Goal: Information Seeking & Learning: Learn about a topic

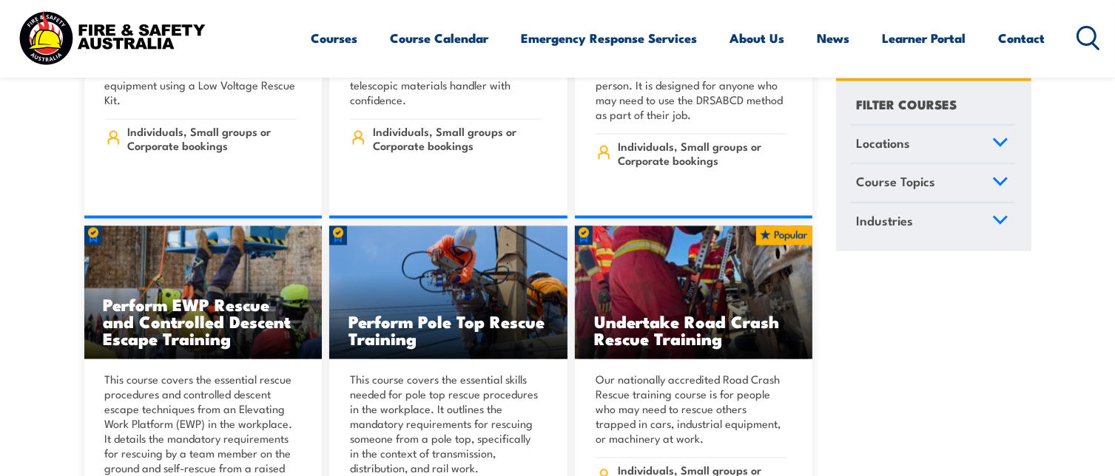
scroll to position [13455, 0]
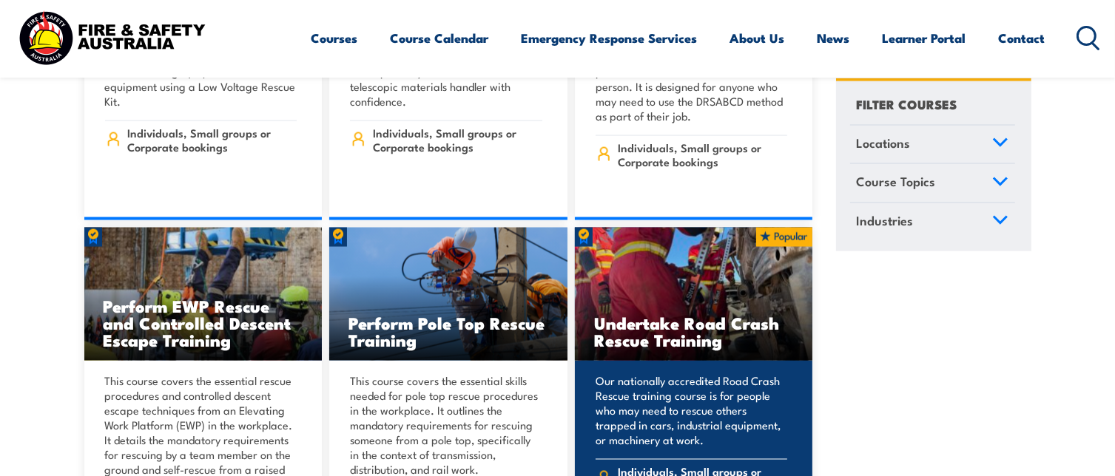
click at [644, 314] on h3 "Undertake Road Crash Rescue Training" at bounding box center [694, 331] width 200 height 34
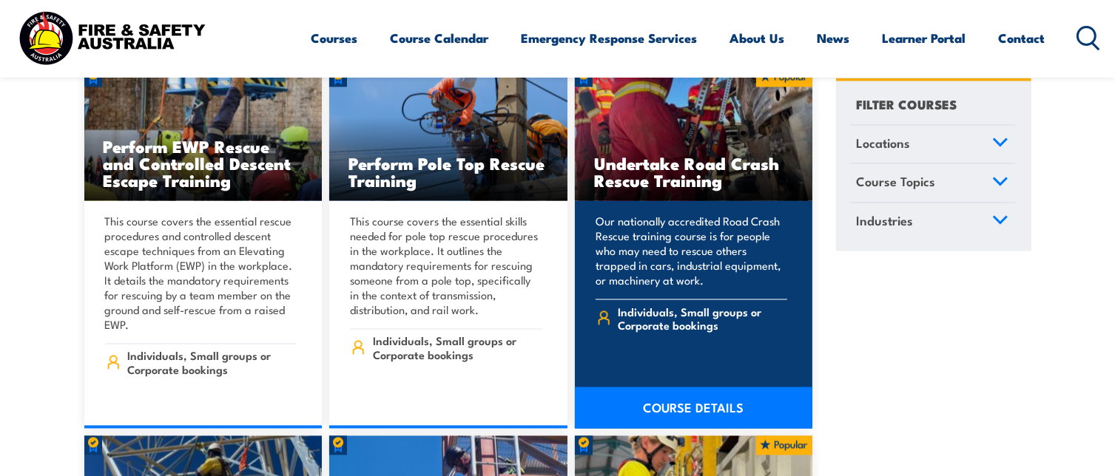
scroll to position [13614, 0]
click at [702, 388] on link "COURSE DETAILS" at bounding box center [694, 408] width 238 height 41
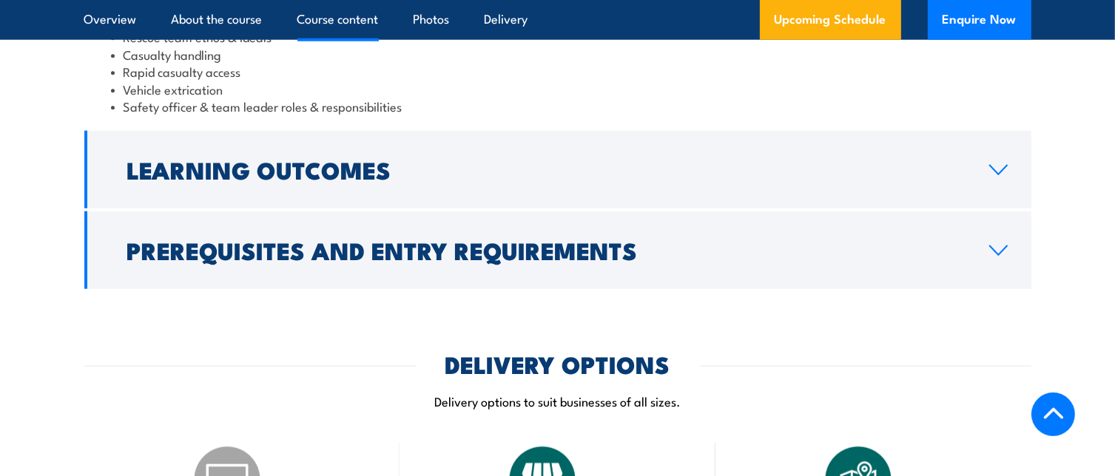
scroll to position [1466, 0]
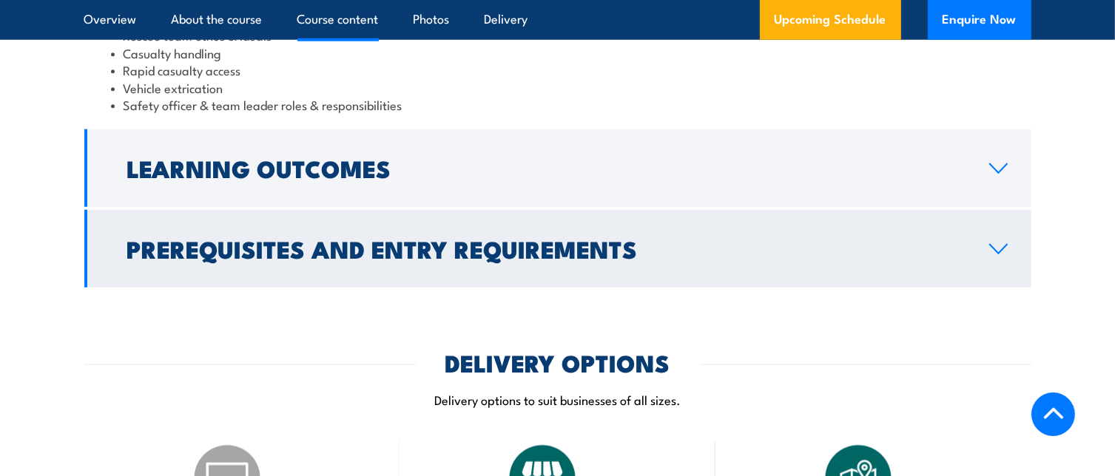
click at [1002, 248] on icon at bounding box center [998, 249] width 20 height 12
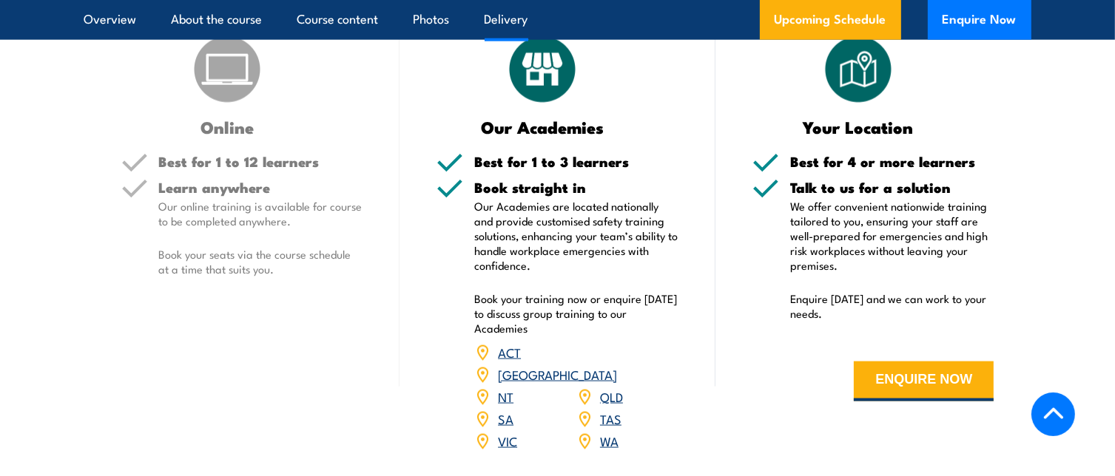
scroll to position [1833, 0]
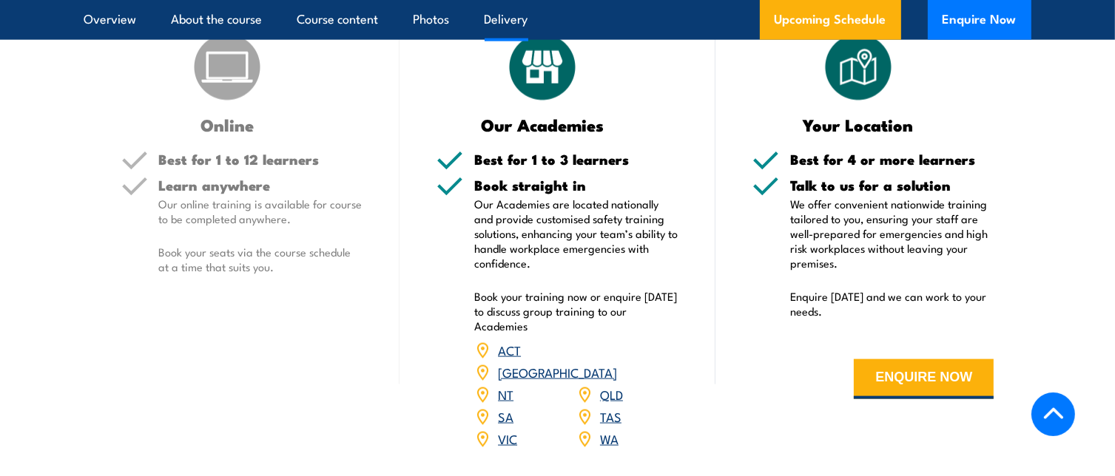
click at [502, 385] on link "NT" at bounding box center [506, 394] width 16 height 18
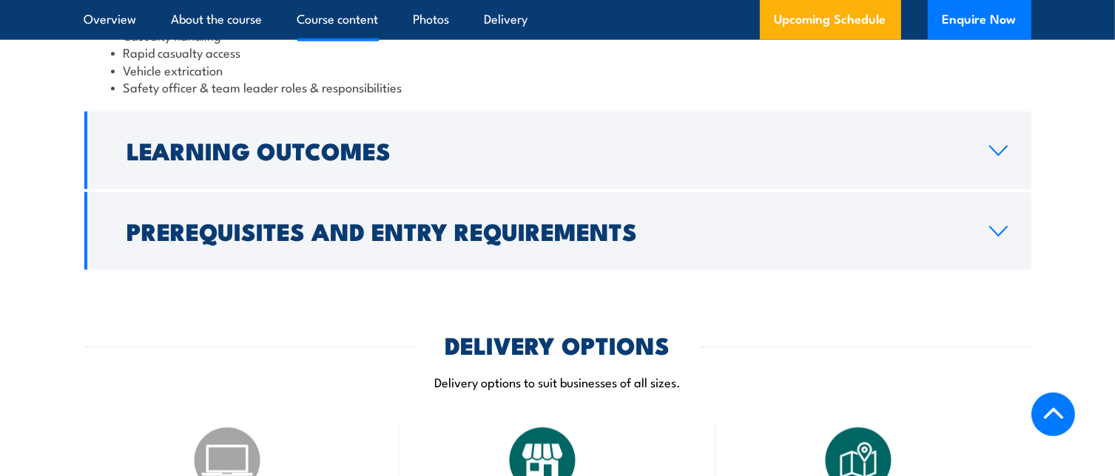
scroll to position [1487, 0]
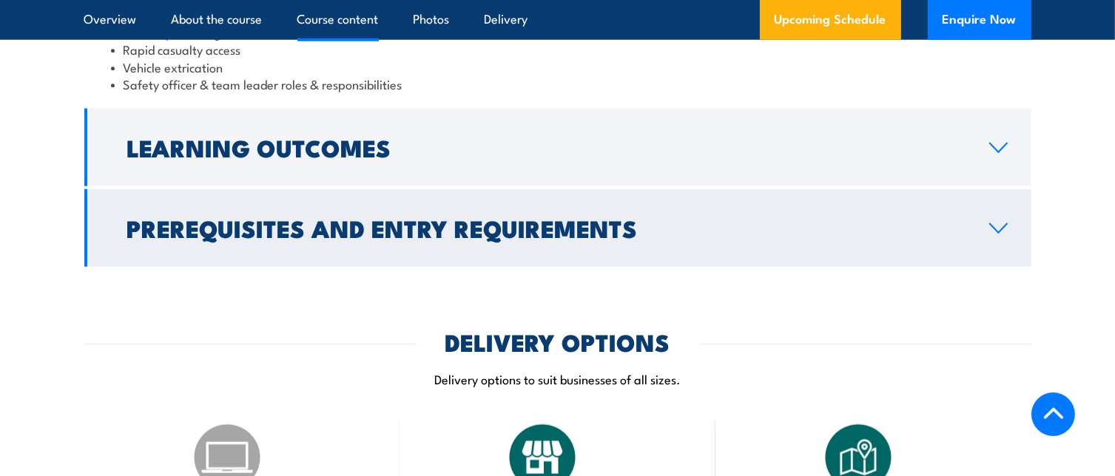
click at [1006, 223] on icon at bounding box center [998, 229] width 20 height 12
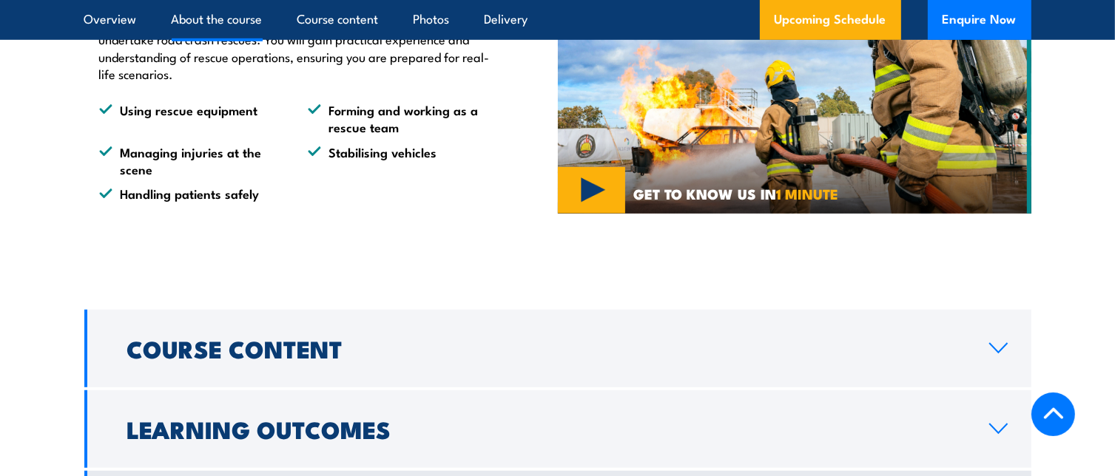
scroll to position [936, 0]
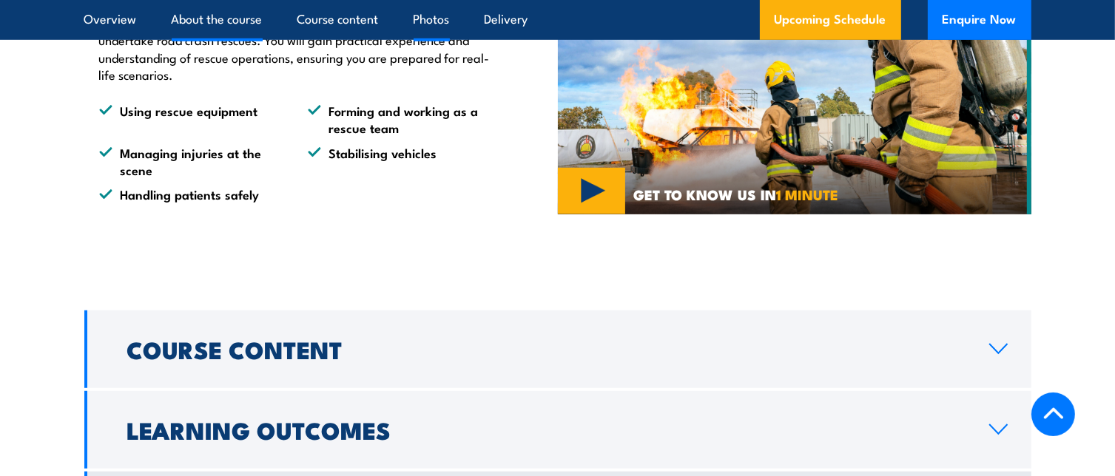
click at [425, 23] on link "Photos" at bounding box center [432, 19] width 36 height 39
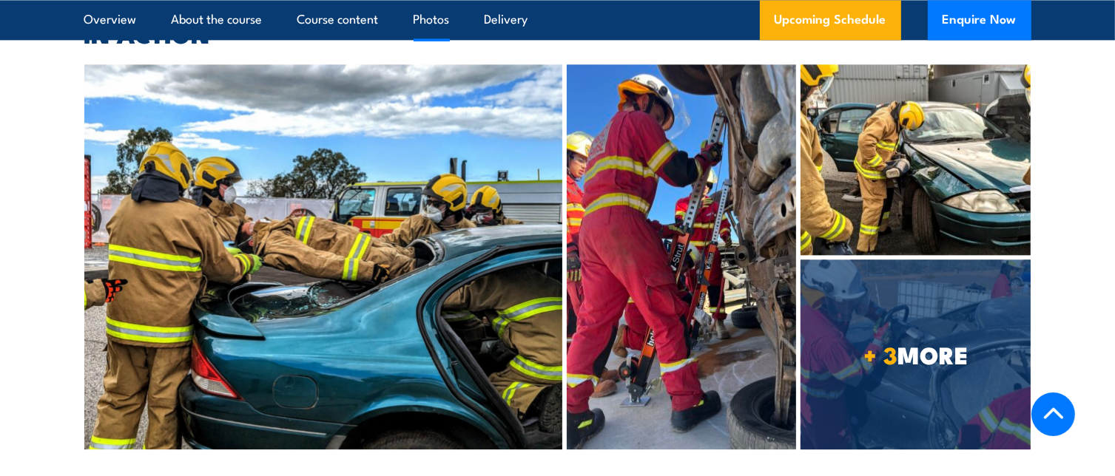
scroll to position [3368, 0]
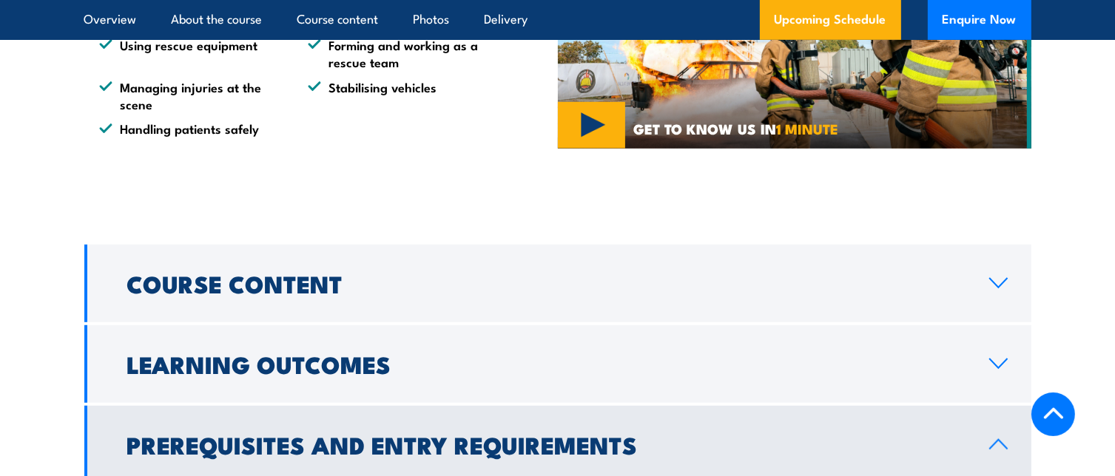
scroll to position [993, 0]
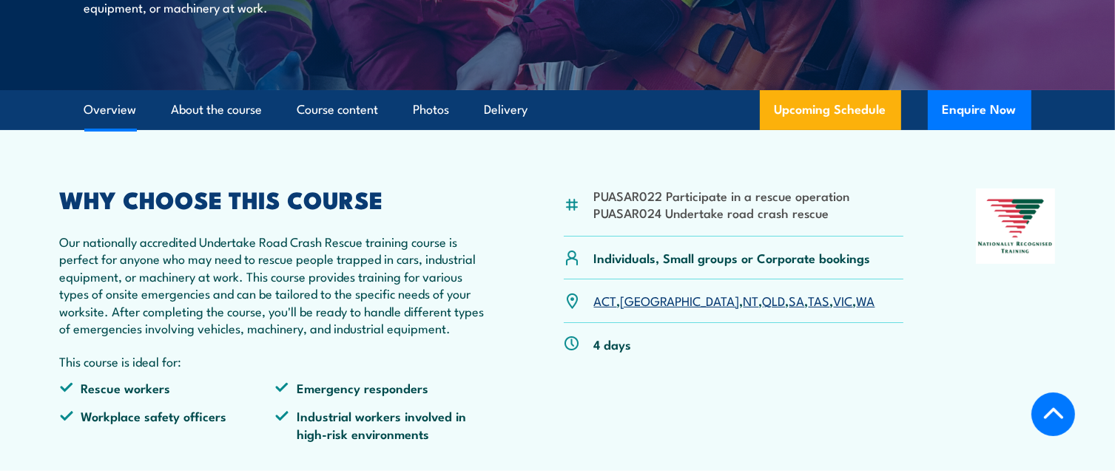
scroll to position [333, 0]
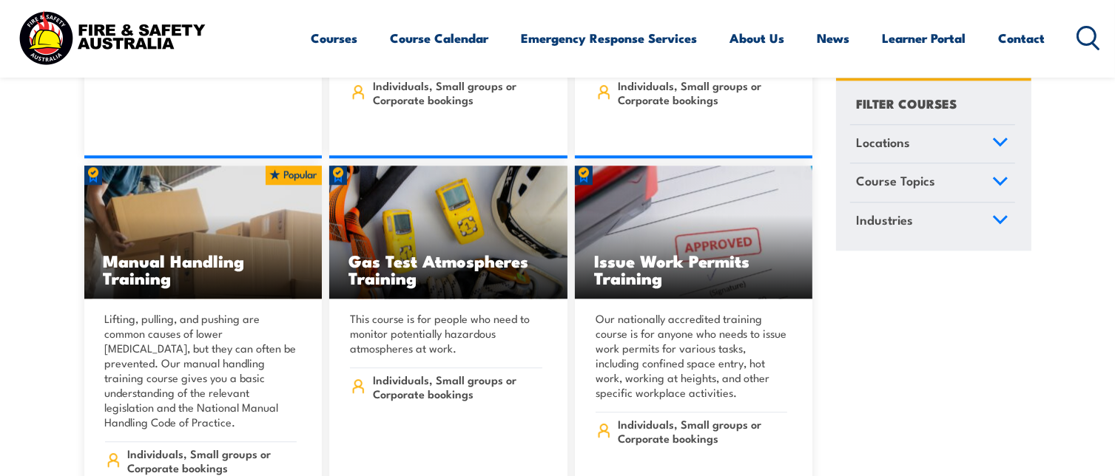
scroll to position [14928, 0]
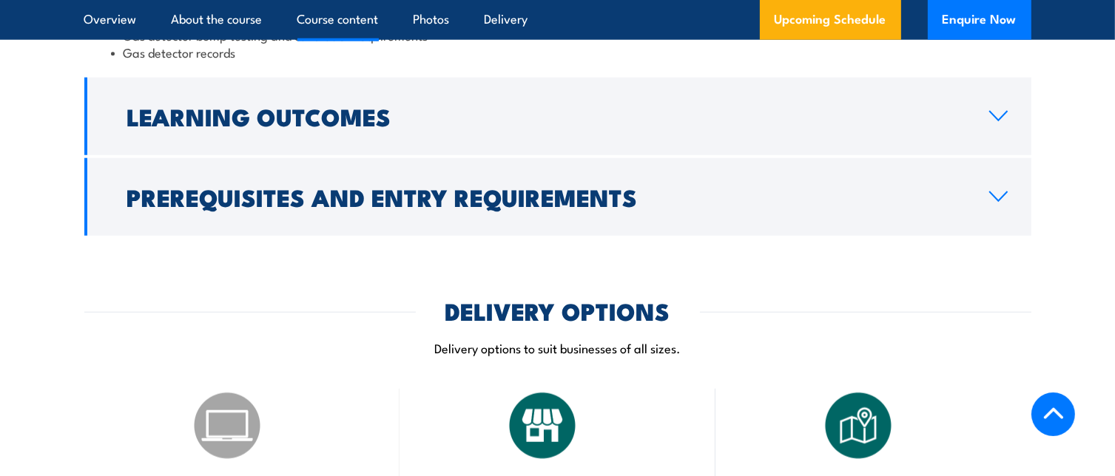
scroll to position [1583, 0]
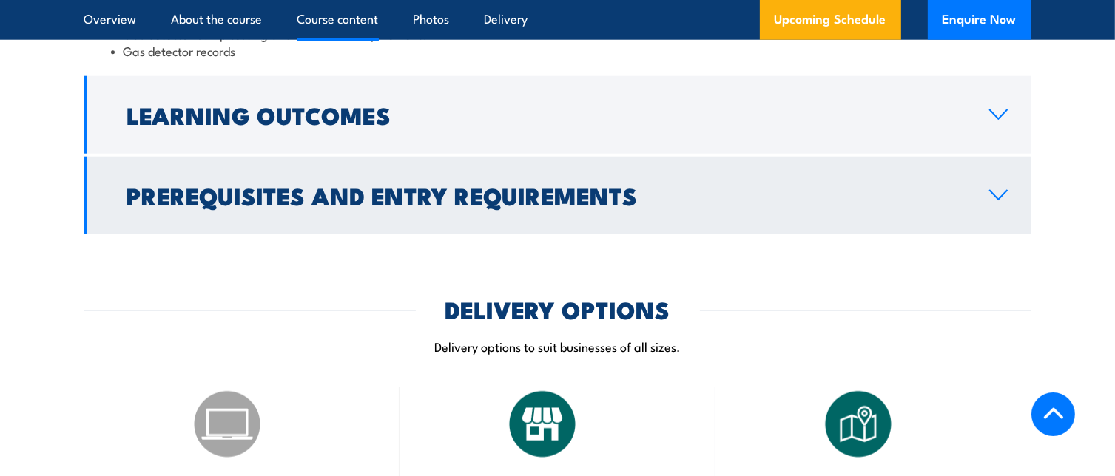
click at [1005, 189] on icon at bounding box center [998, 195] width 20 height 12
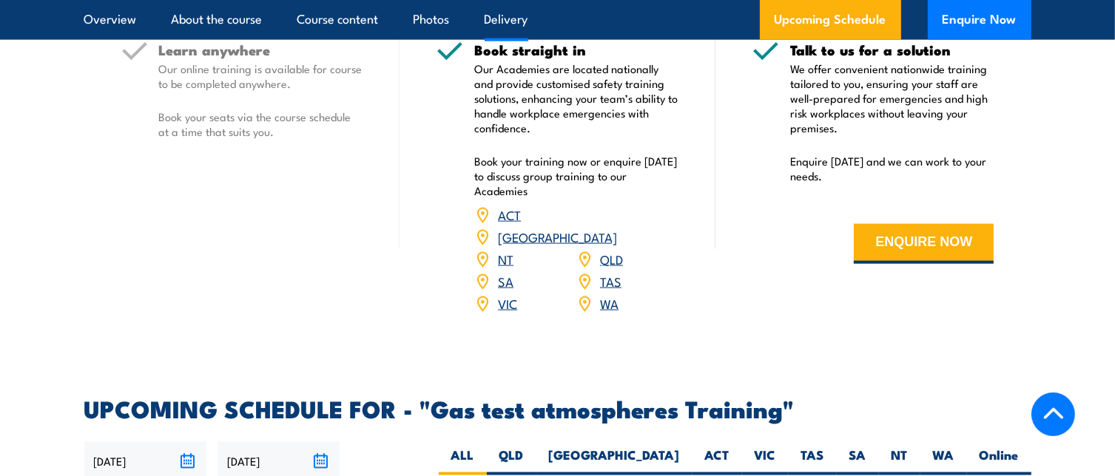
scroll to position [1957, 0]
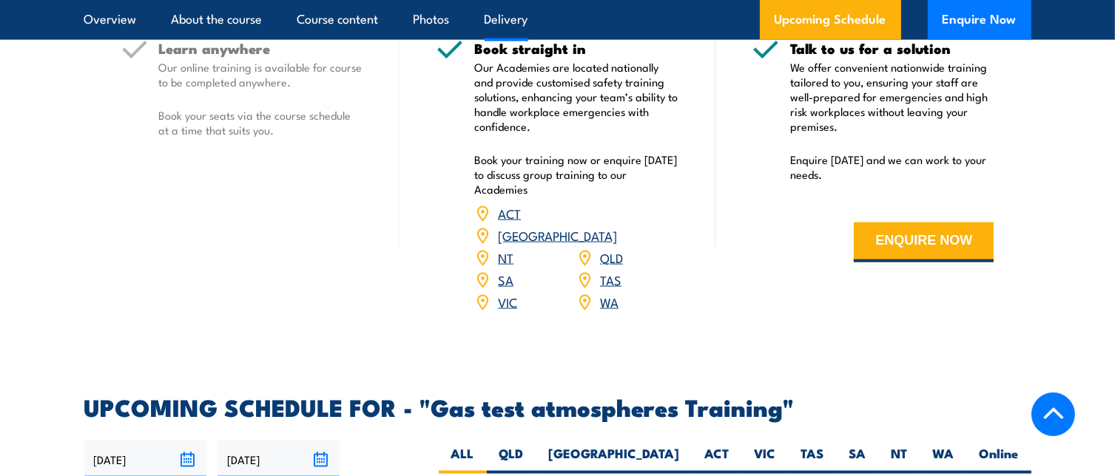
click at [504, 249] on link "NT" at bounding box center [506, 258] width 16 height 18
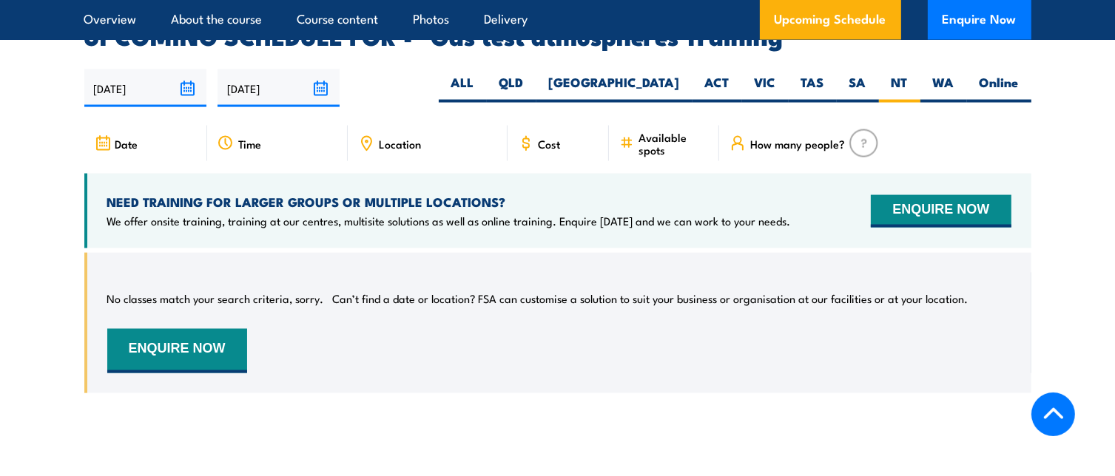
scroll to position [2451, 0]
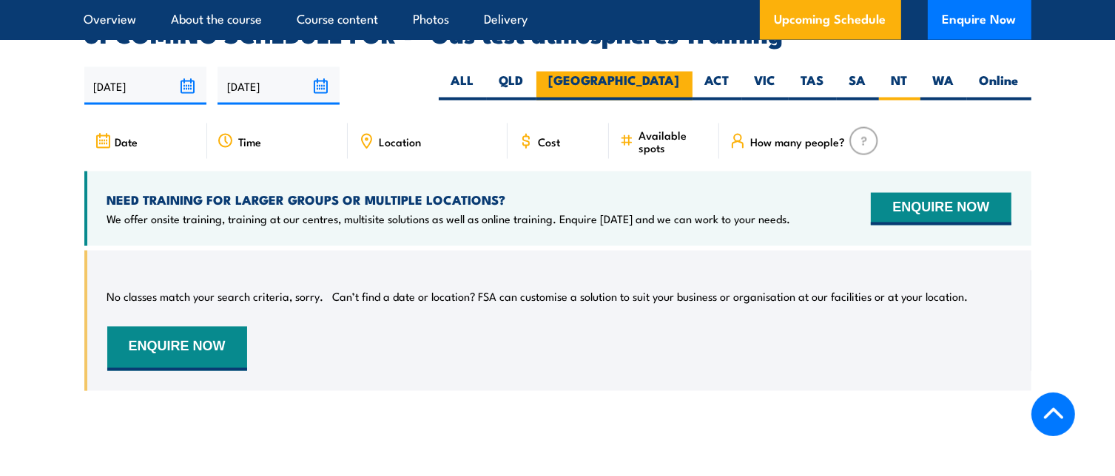
click at [663, 72] on label "[GEOGRAPHIC_DATA]" at bounding box center [614, 86] width 156 height 29
click at [680, 72] on input "[GEOGRAPHIC_DATA]" at bounding box center [685, 77] width 10 height 10
radio input "true"
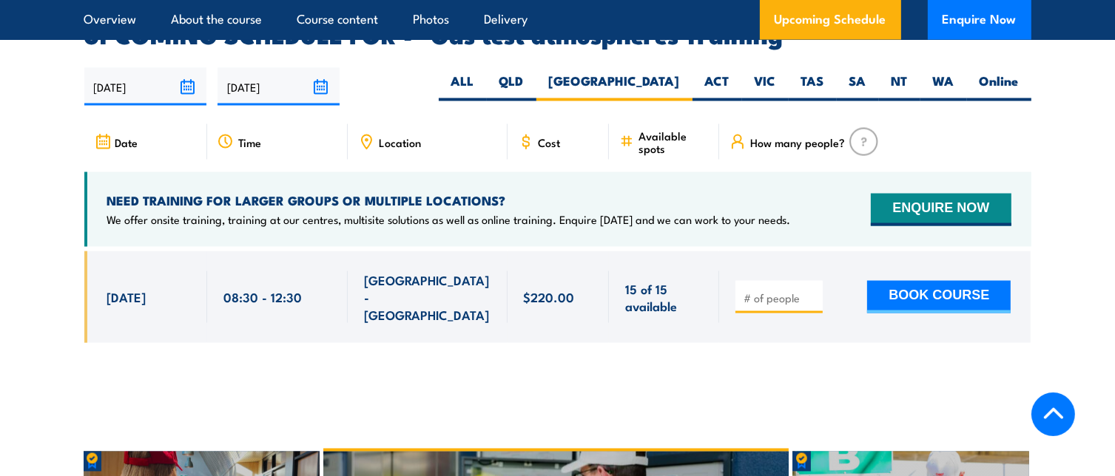
scroll to position [2451, 0]
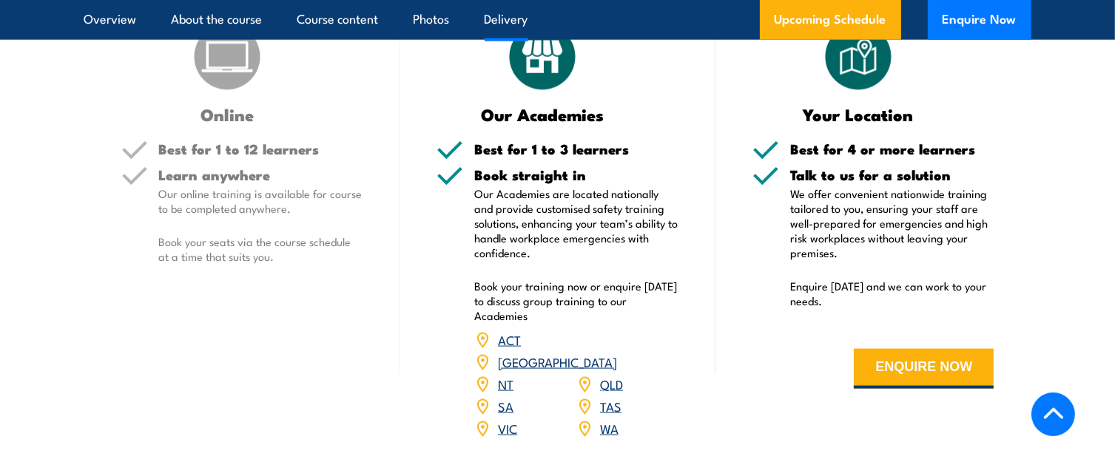
scroll to position [1957, 0]
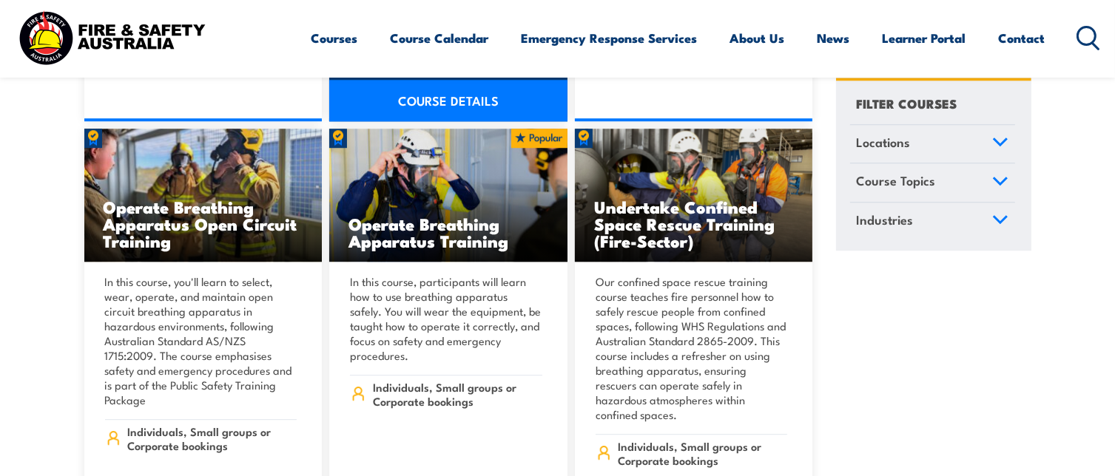
scroll to position [15342, 0]
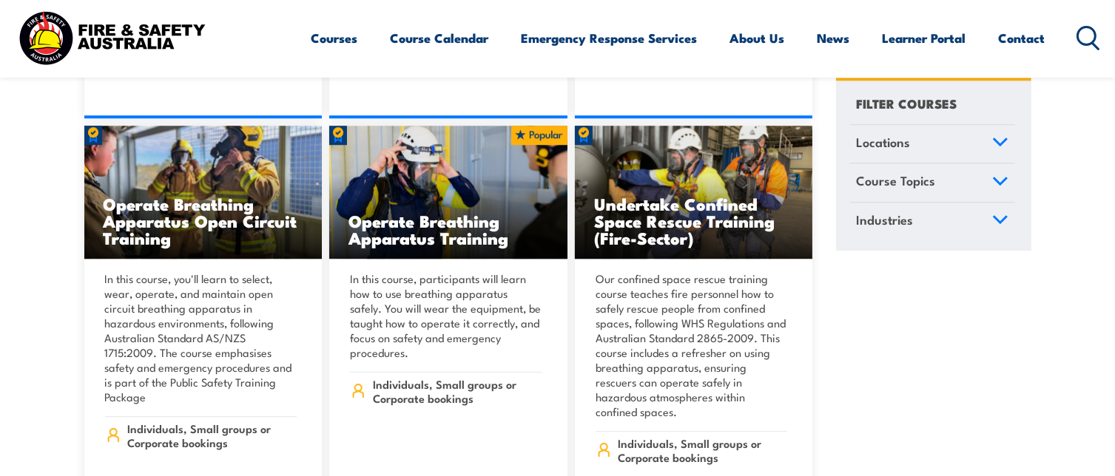
scroll to position [15342, 0]
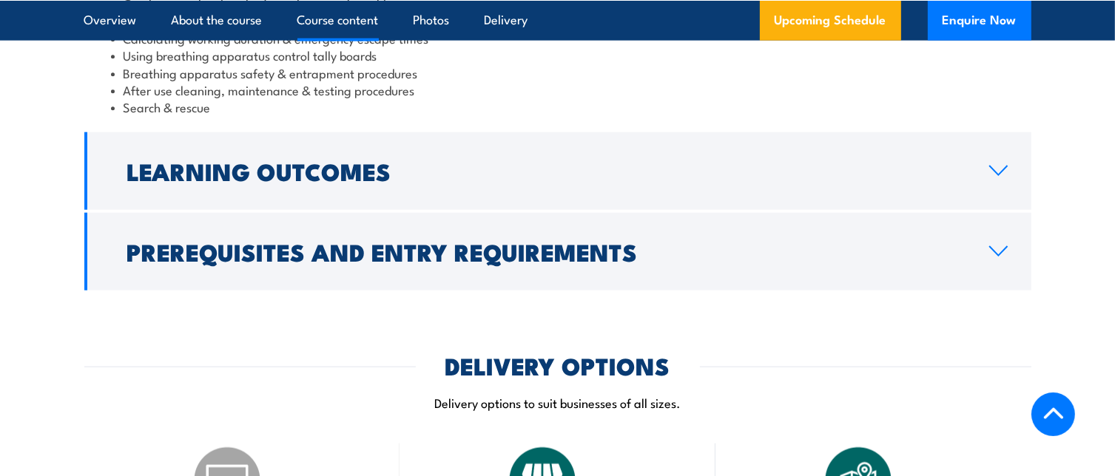
scroll to position [1659, 0]
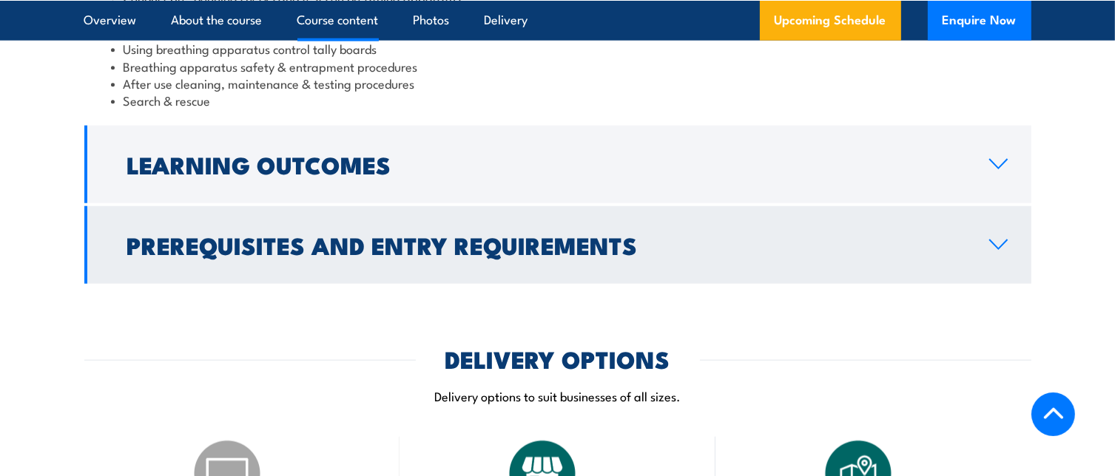
click at [1006, 238] on link "Prerequisites and Entry Requirements" at bounding box center [557, 245] width 947 height 78
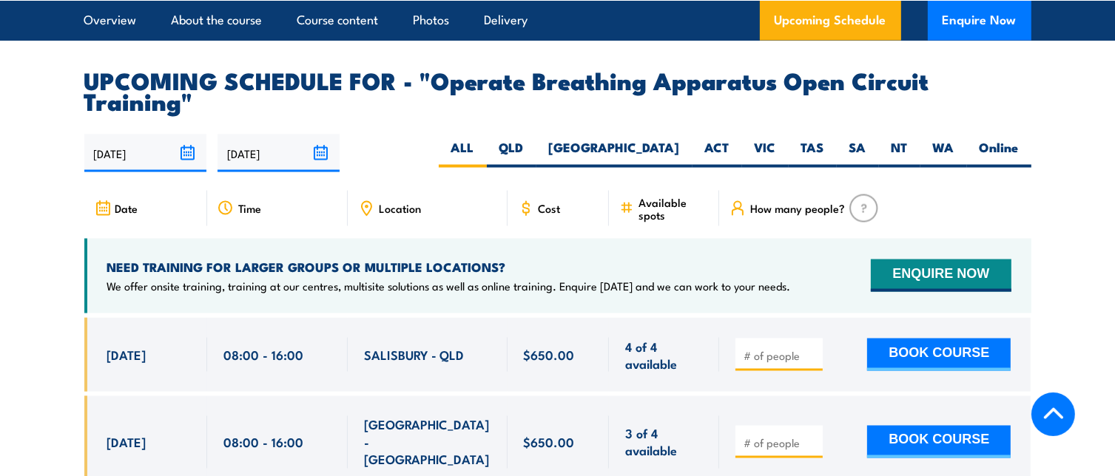
scroll to position [2410, 0]
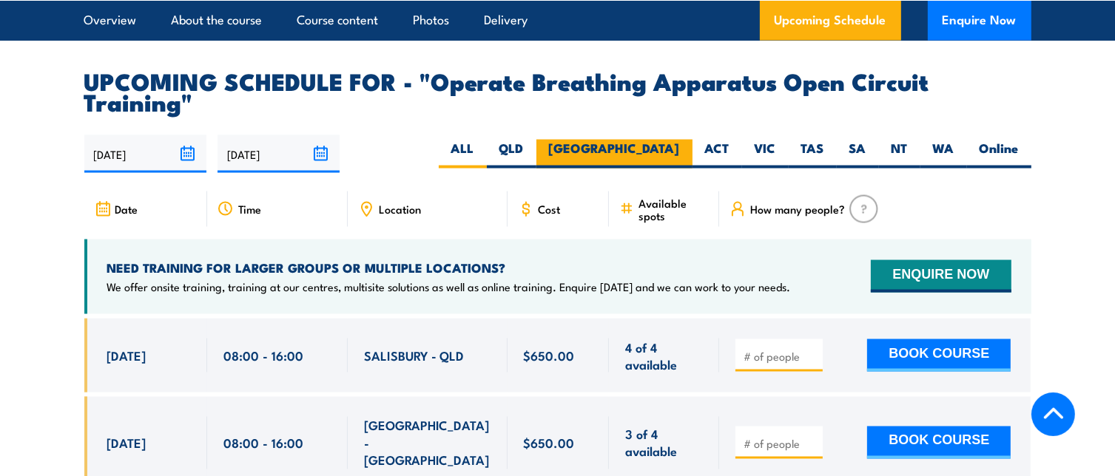
click at [662, 140] on label "NSW" at bounding box center [614, 154] width 156 height 29
click at [680, 140] on input "NSW" at bounding box center [685, 145] width 10 height 10
radio input "true"
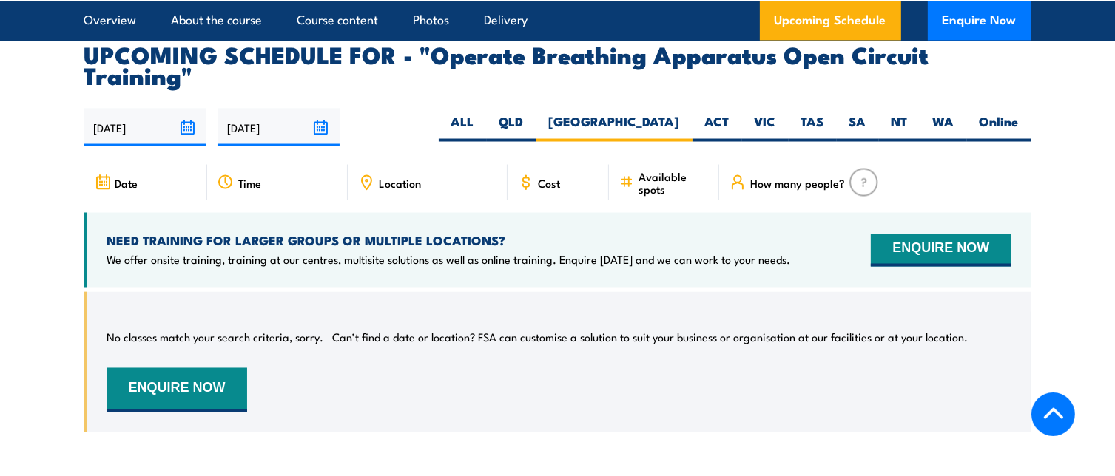
scroll to position [2560, 0]
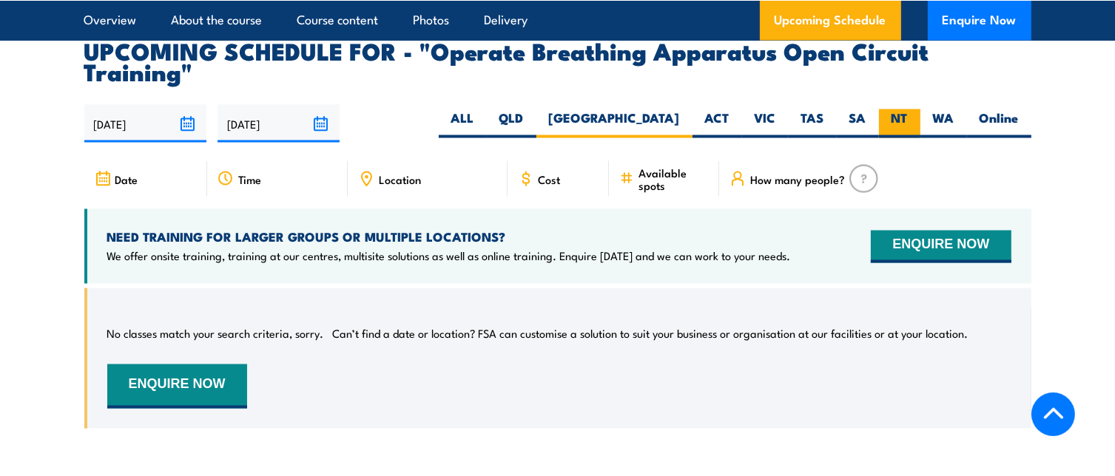
click at [894, 109] on label "NT" at bounding box center [899, 123] width 41 height 29
click at [908, 109] on input "NT" at bounding box center [913, 114] width 10 height 10
radio input "true"
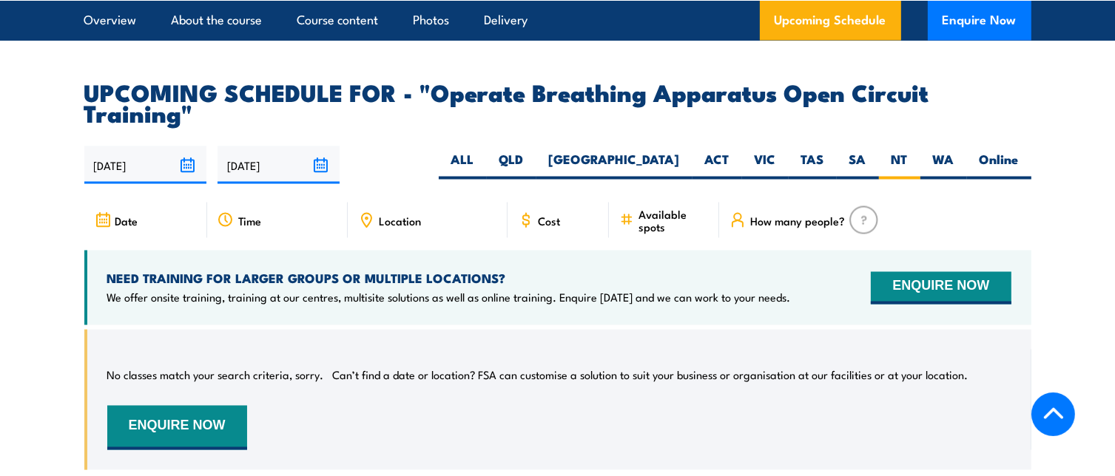
scroll to position [2523, 0]
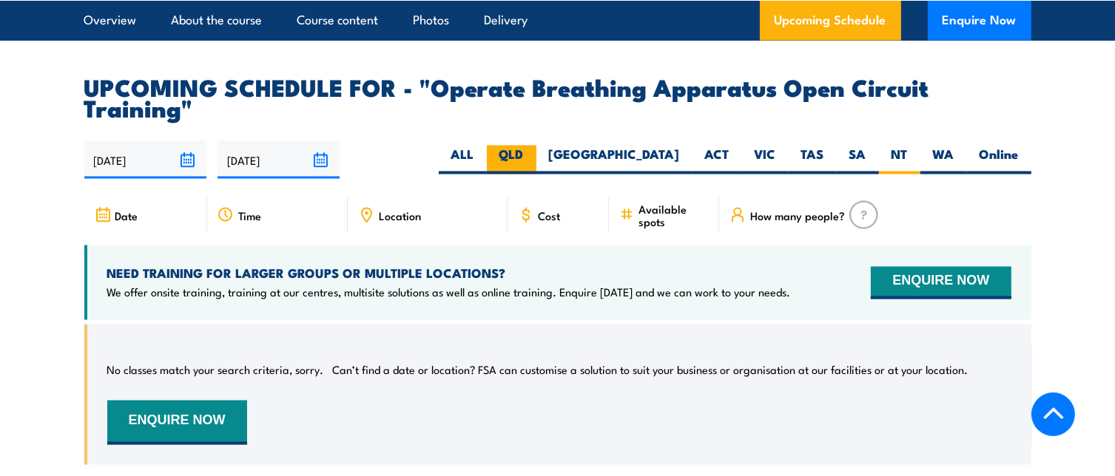
click at [536, 146] on label "QLD" at bounding box center [512, 160] width 50 height 29
click at [533, 146] on input "QLD" at bounding box center [529, 151] width 10 height 10
radio input "true"
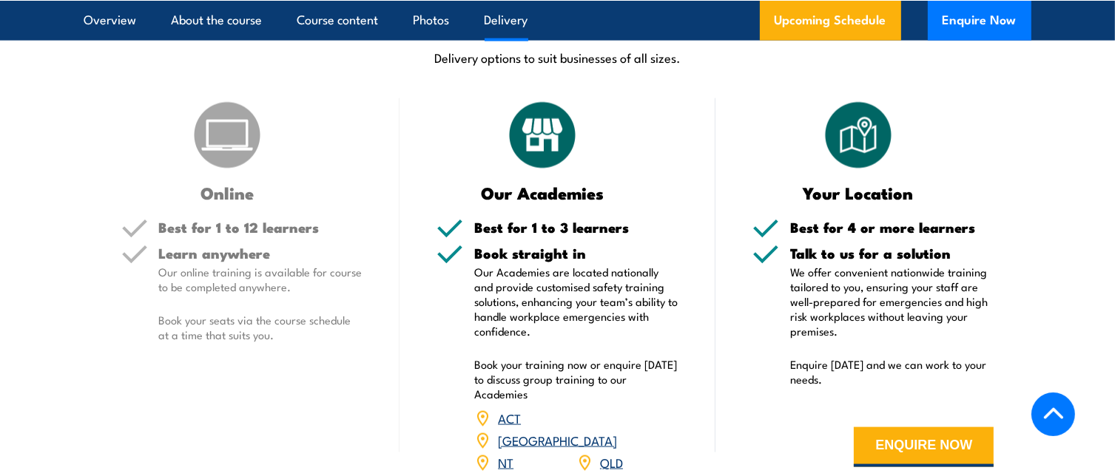
scroll to position [1973, 0]
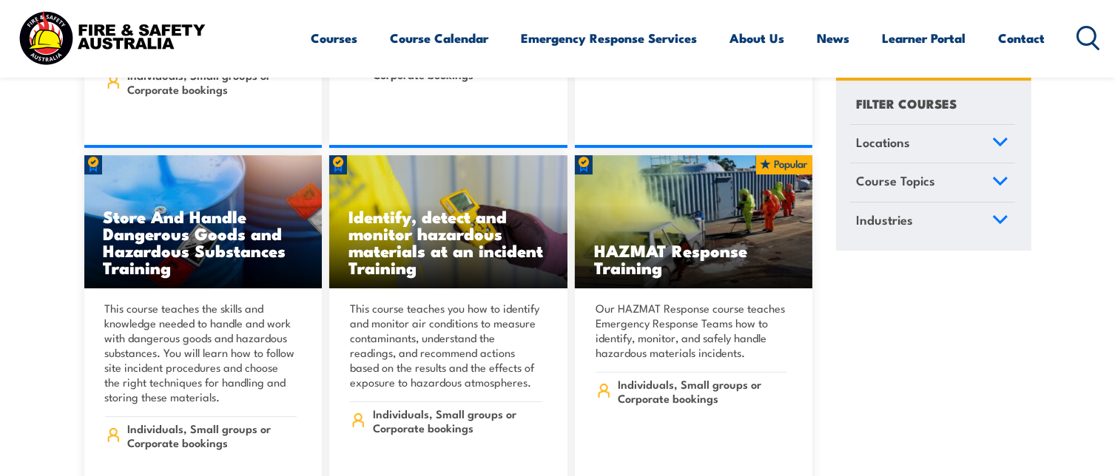
scroll to position [16078, 0]
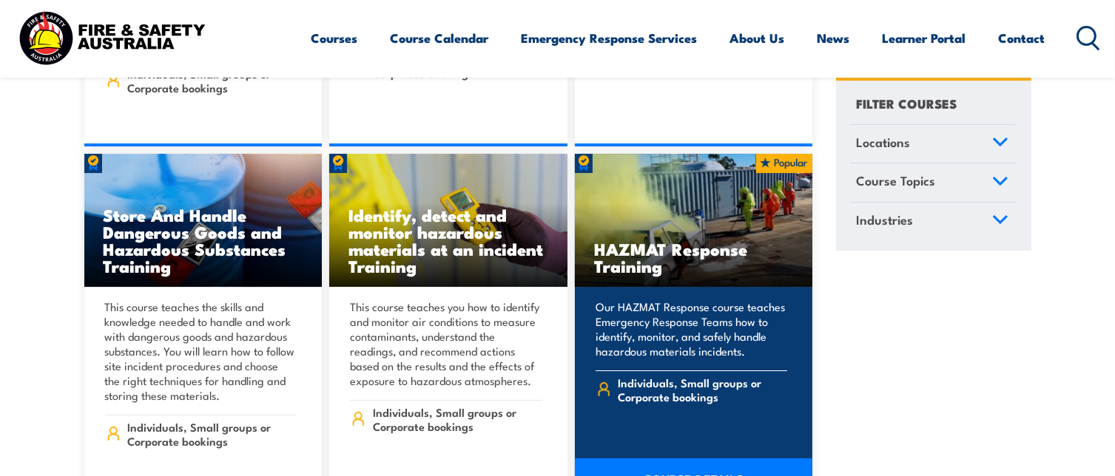
click at [678, 459] on link "COURSE DETAILS" at bounding box center [694, 479] width 238 height 41
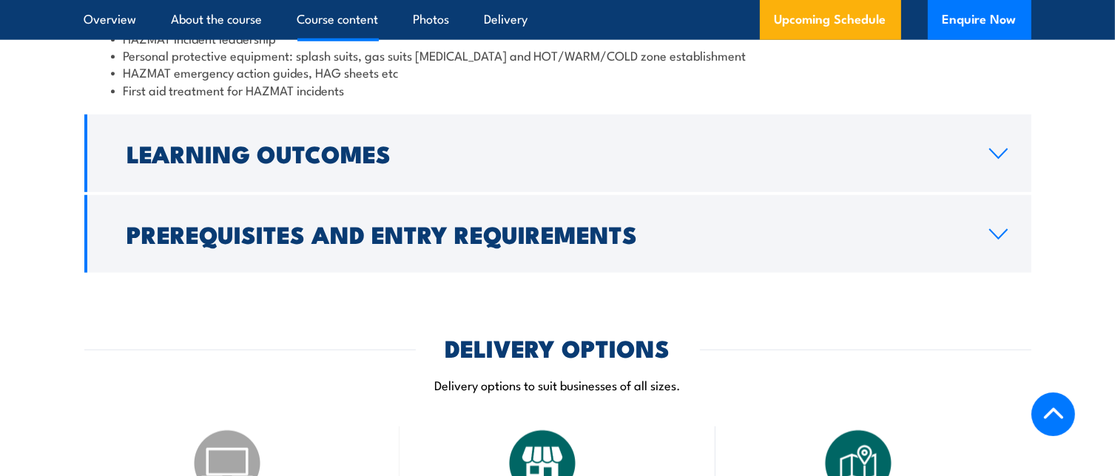
scroll to position [1369, 0]
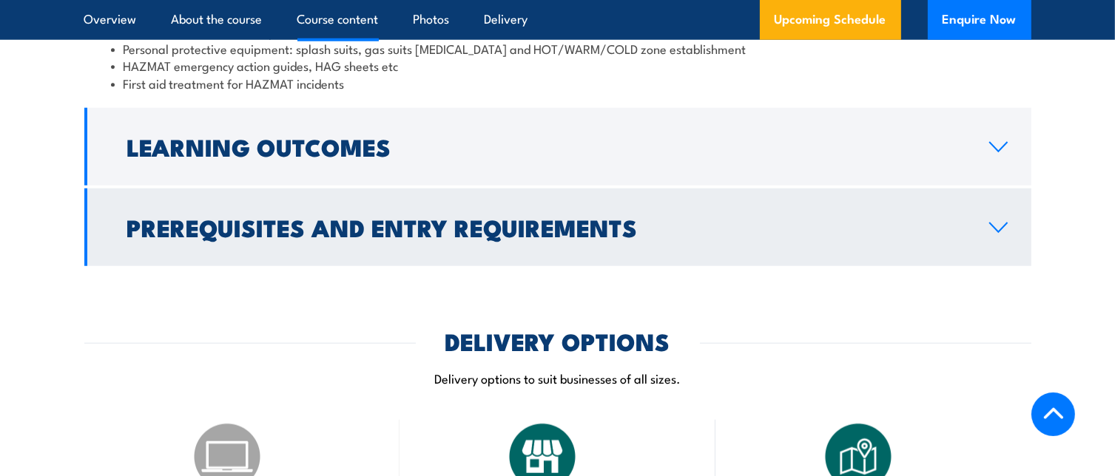
click at [1000, 220] on link "Prerequisites and Entry Requirements" at bounding box center [557, 228] width 947 height 78
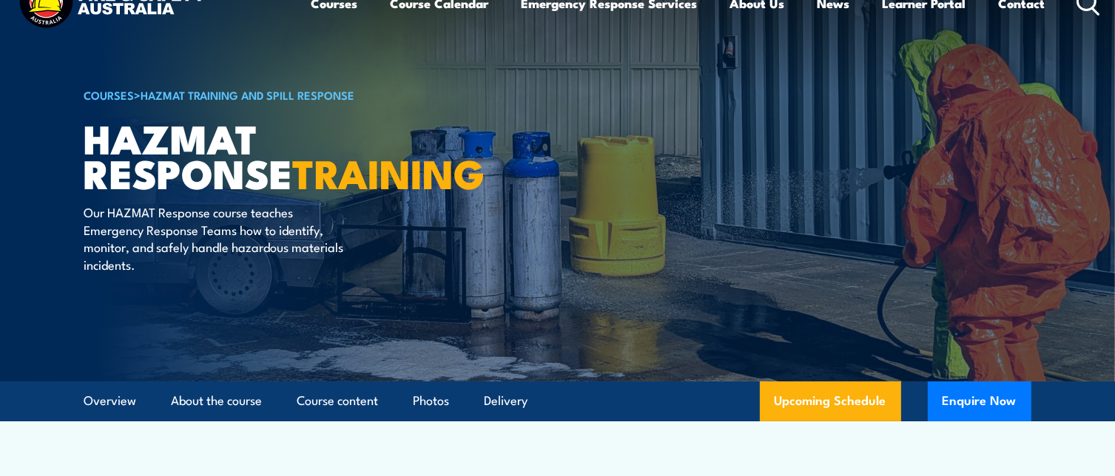
scroll to position [0, 0]
